Goal: Task Accomplishment & Management: Manage account settings

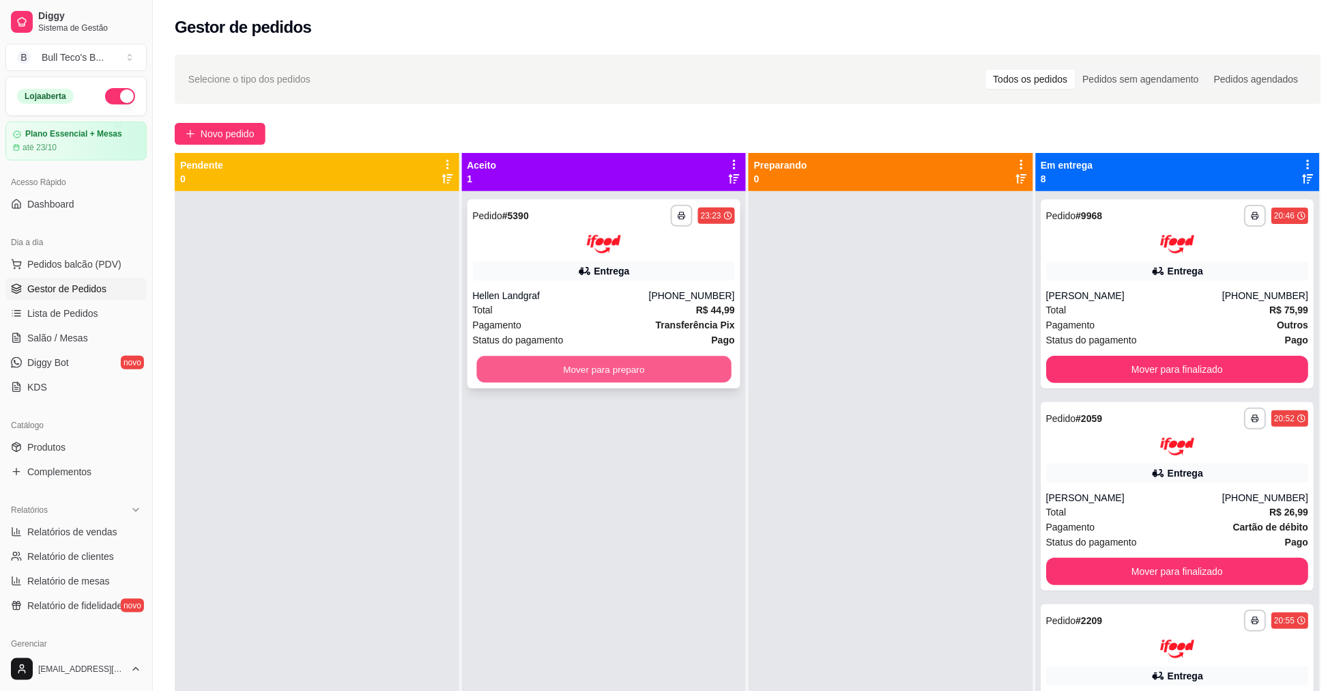
click at [588, 379] on button "Mover para preparo" at bounding box center [603, 369] width 255 height 27
click at [985, 432] on div at bounding box center [891, 536] width 285 height 691
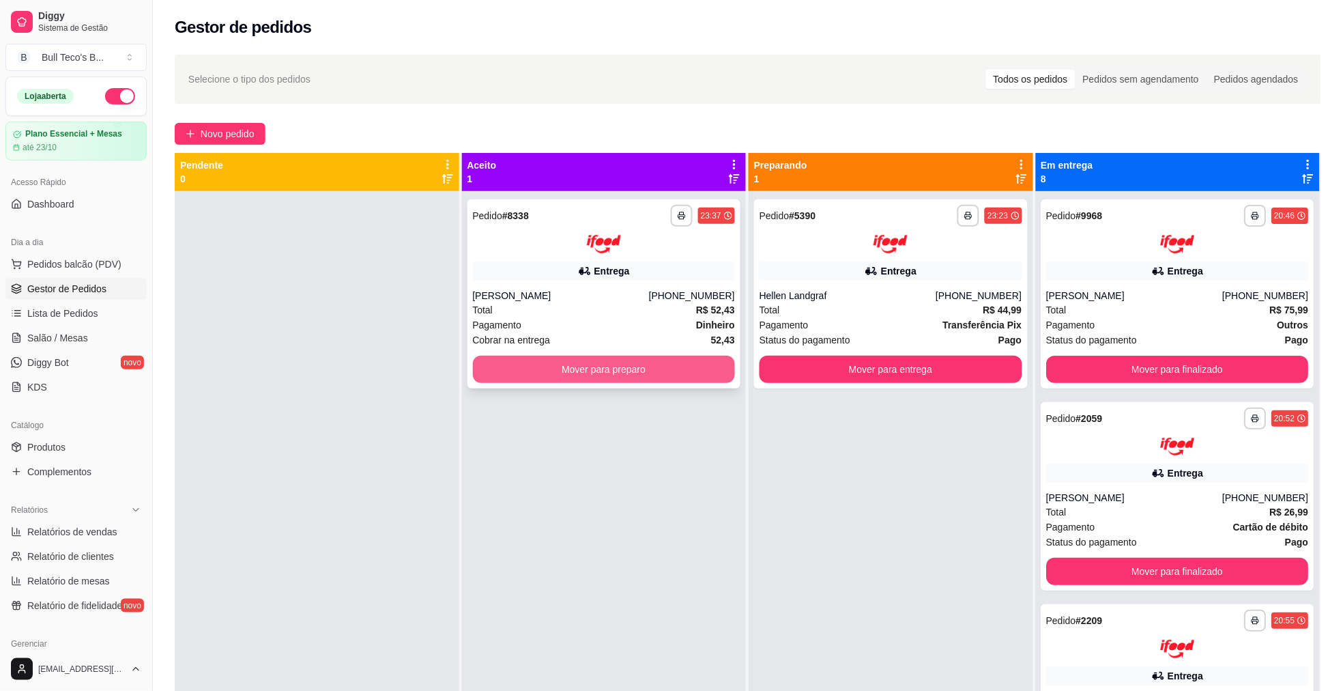
click at [551, 362] on button "Mover para preparo" at bounding box center [604, 369] width 263 height 27
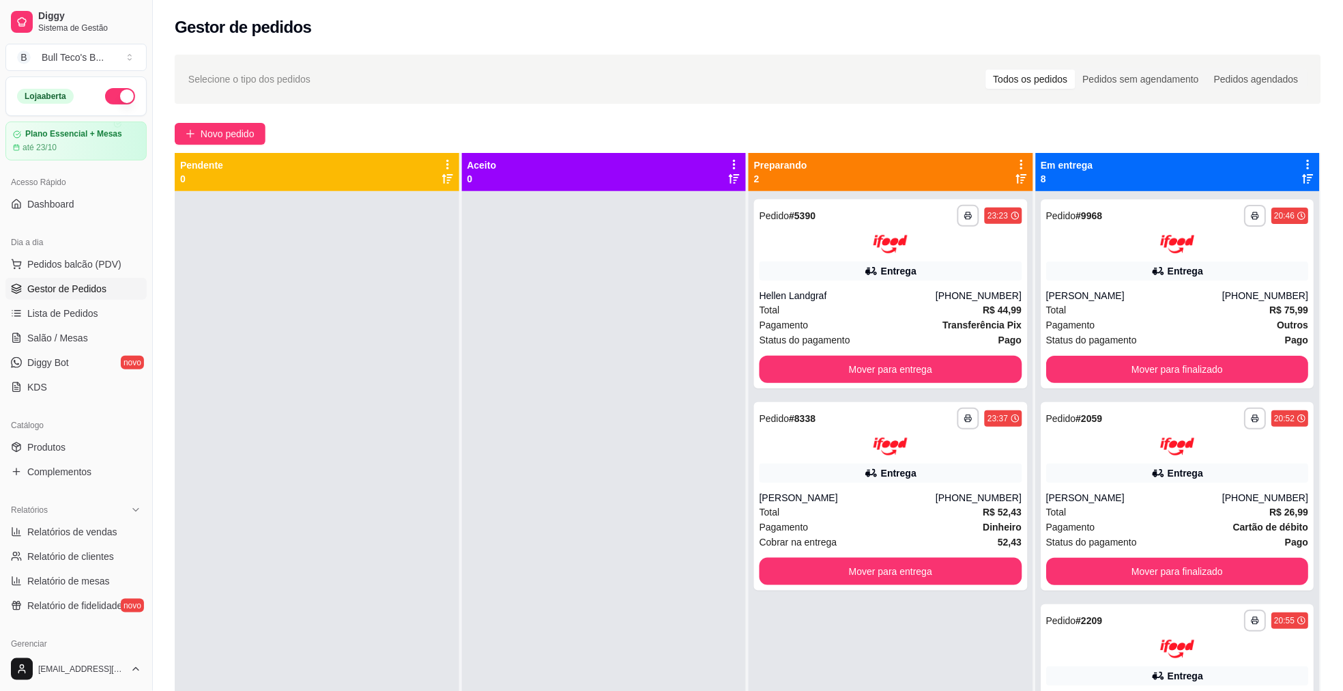
click at [543, 364] on div at bounding box center [604, 536] width 285 height 691
click at [547, 371] on div at bounding box center [604, 536] width 285 height 691
click at [549, 383] on div at bounding box center [604, 536] width 285 height 691
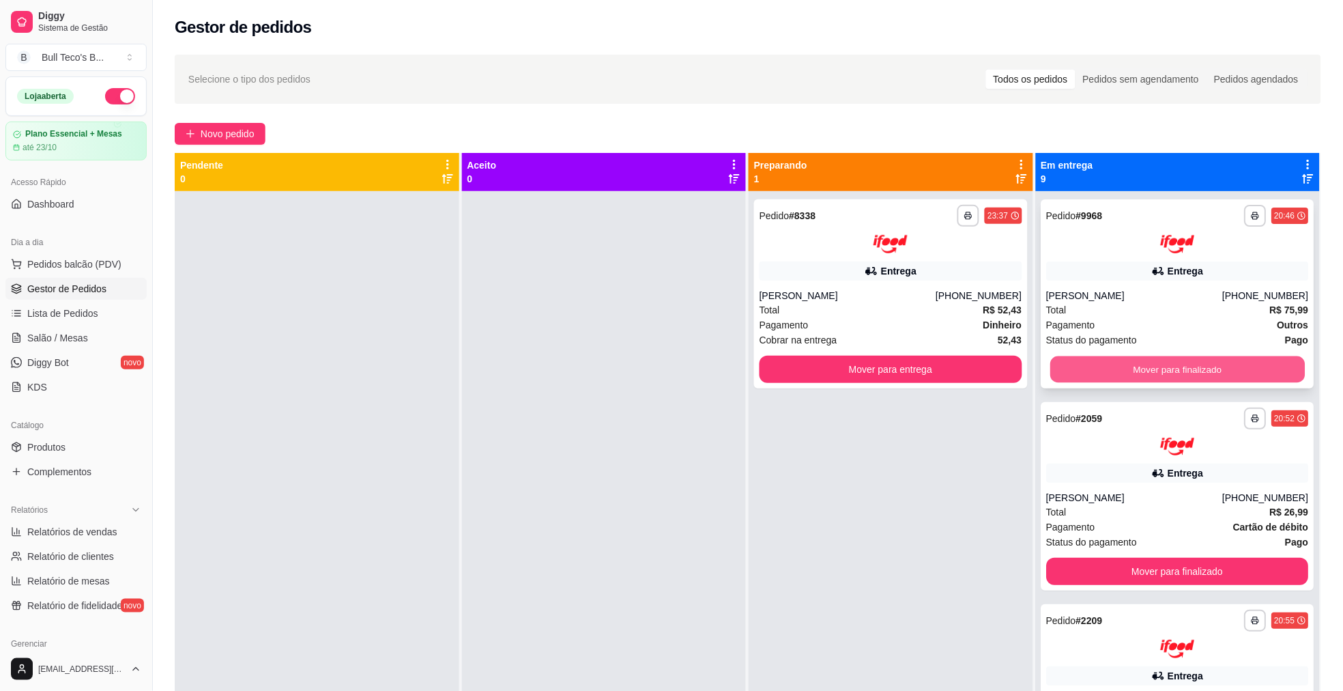
click at [1183, 362] on button "Mover para finalizado" at bounding box center [1177, 369] width 255 height 27
click at [1205, 362] on button "Mover para finalizado" at bounding box center [1177, 369] width 255 height 27
click at [1207, 349] on div "**********" at bounding box center [1178, 293] width 274 height 189
click at [1202, 362] on button "Mover para finalizado" at bounding box center [1177, 369] width 255 height 27
click at [1202, 364] on button "Mover para finalizado" at bounding box center [1177, 369] width 255 height 27
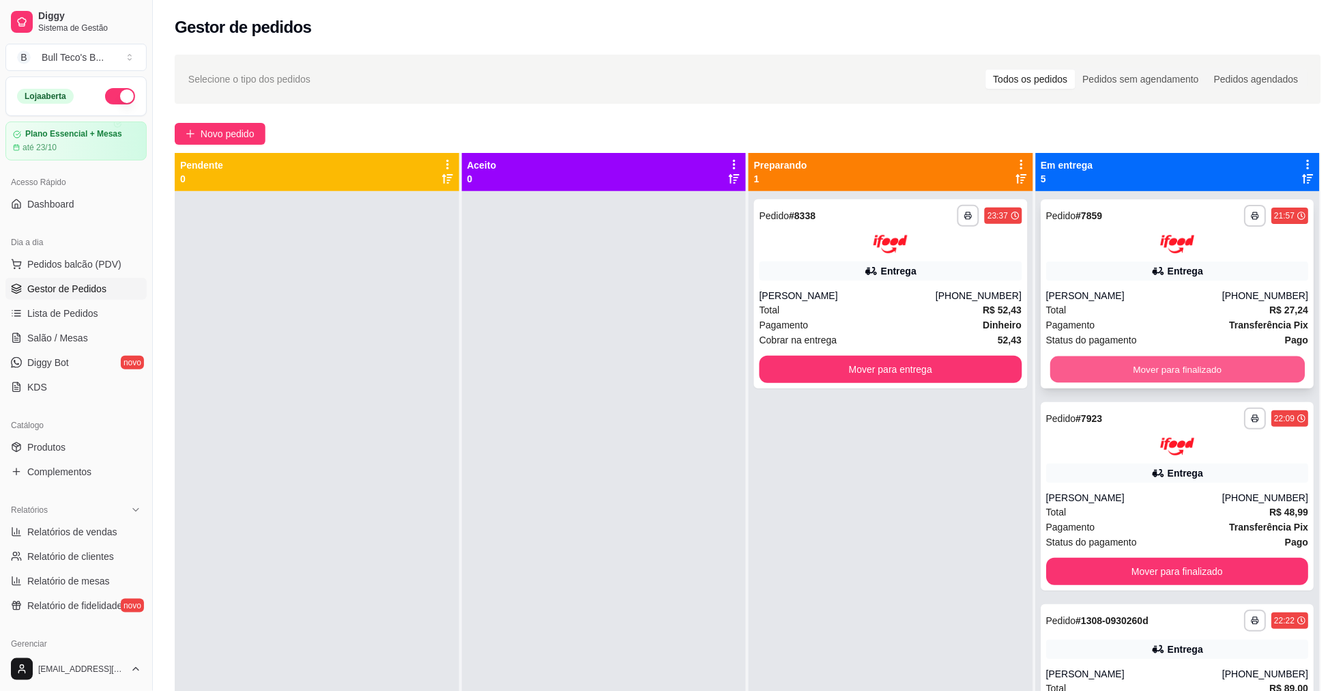
click at [1201, 364] on button "Mover para finalizado" at bounding box center [1177, 369] width 255 height 27
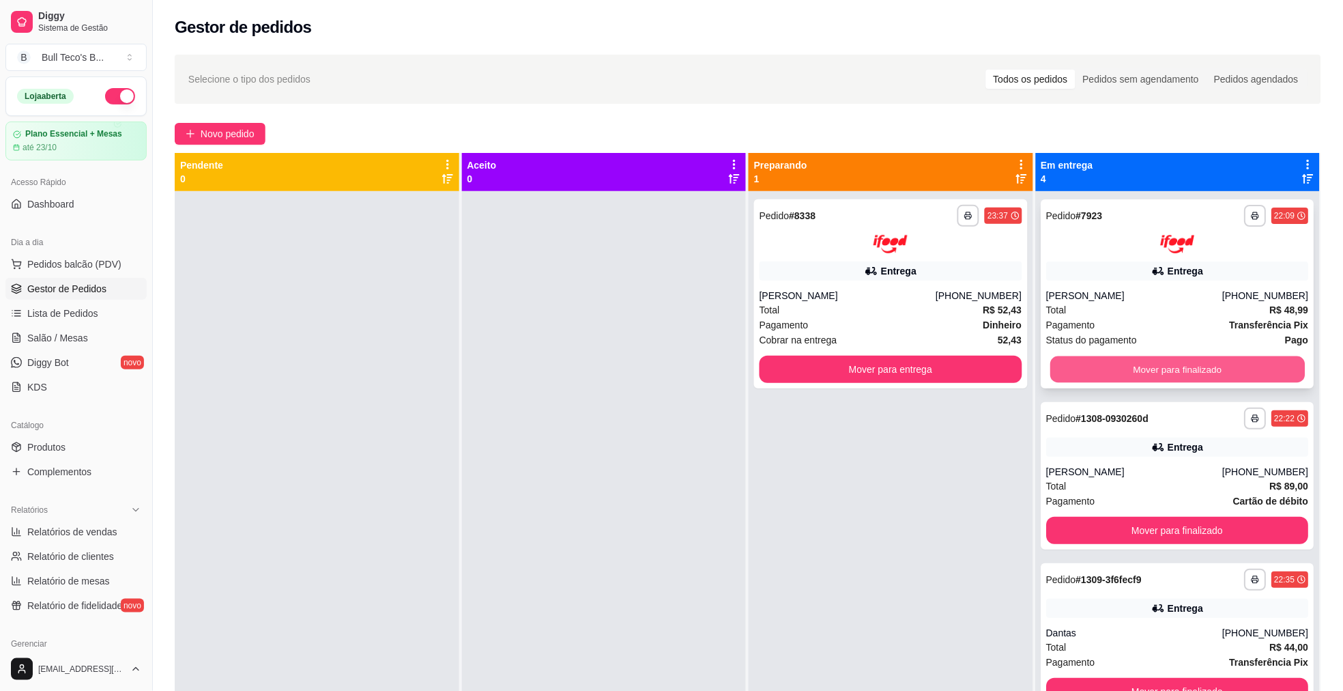
click at [1203, 368] on button "Mover para finalizado" at bounding box center [1177, 369] width 255 height 27
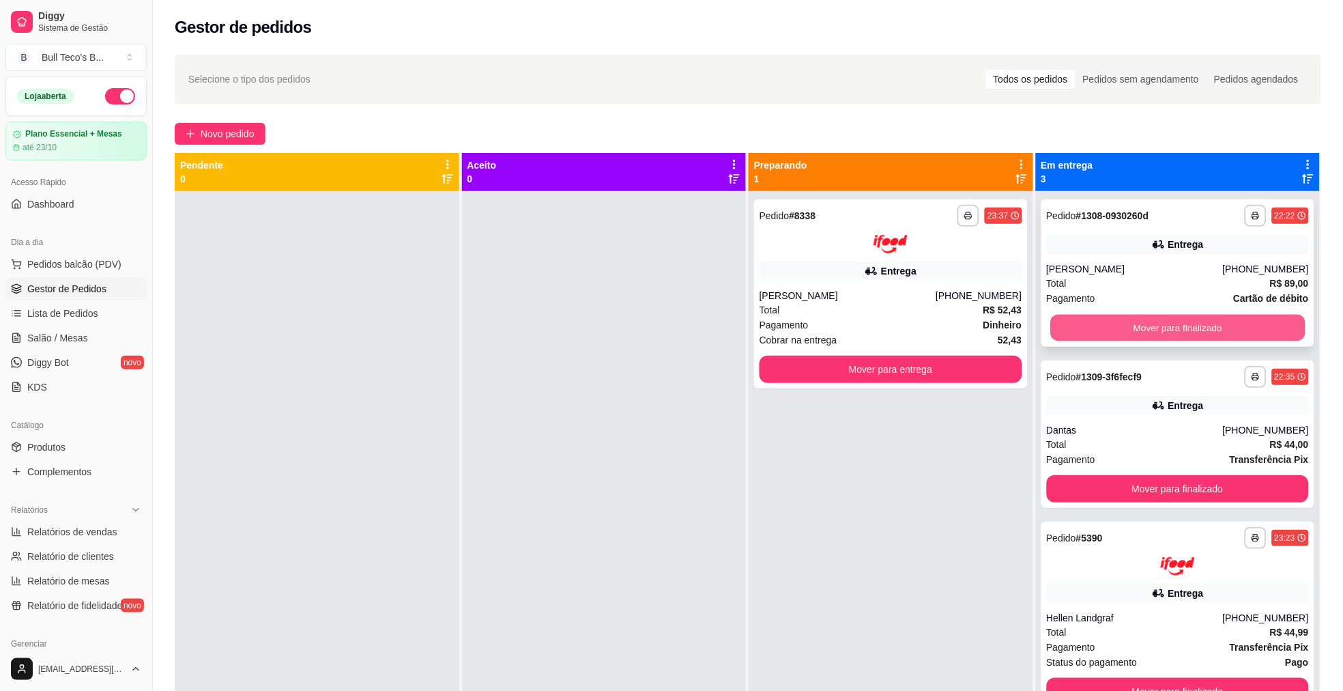
click at [1202, 316] on button "Mover para finalizado" at bounding box center [1177, 328] width 255 height 27
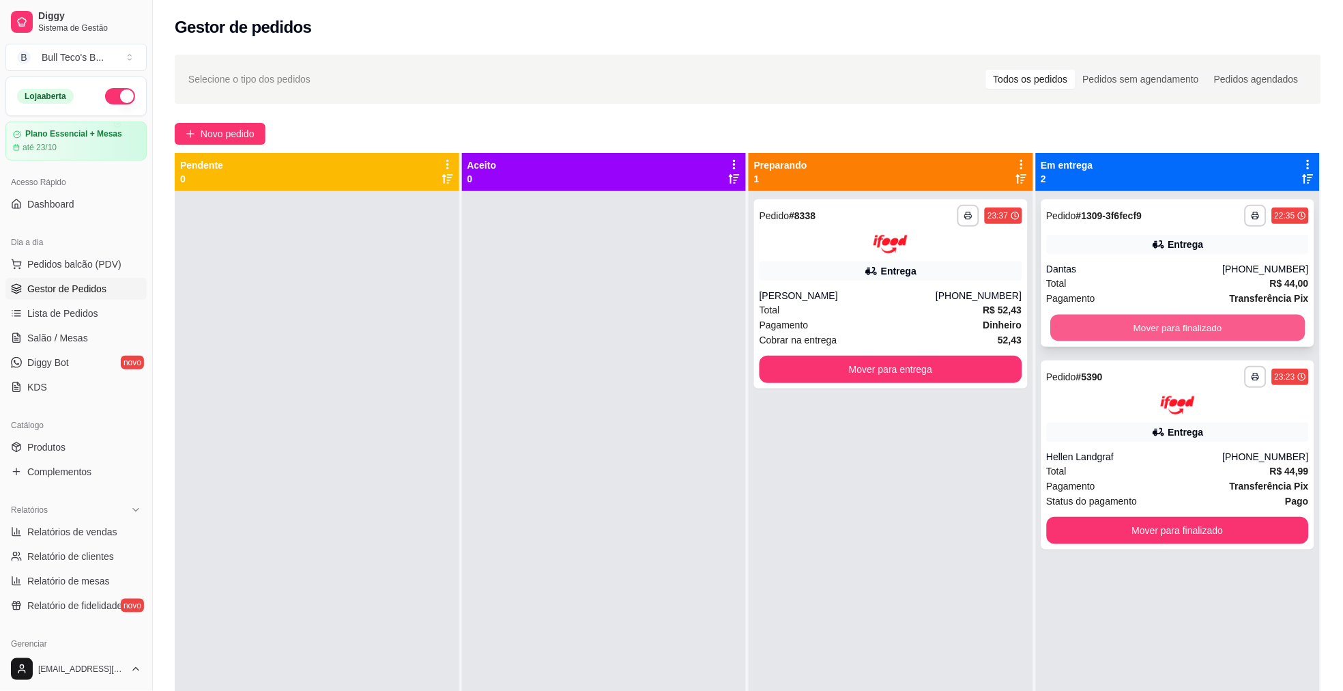
click at [1198, 320] on button "Mover para finalizado" at bounding box center [1177, 328] width 255 height 27
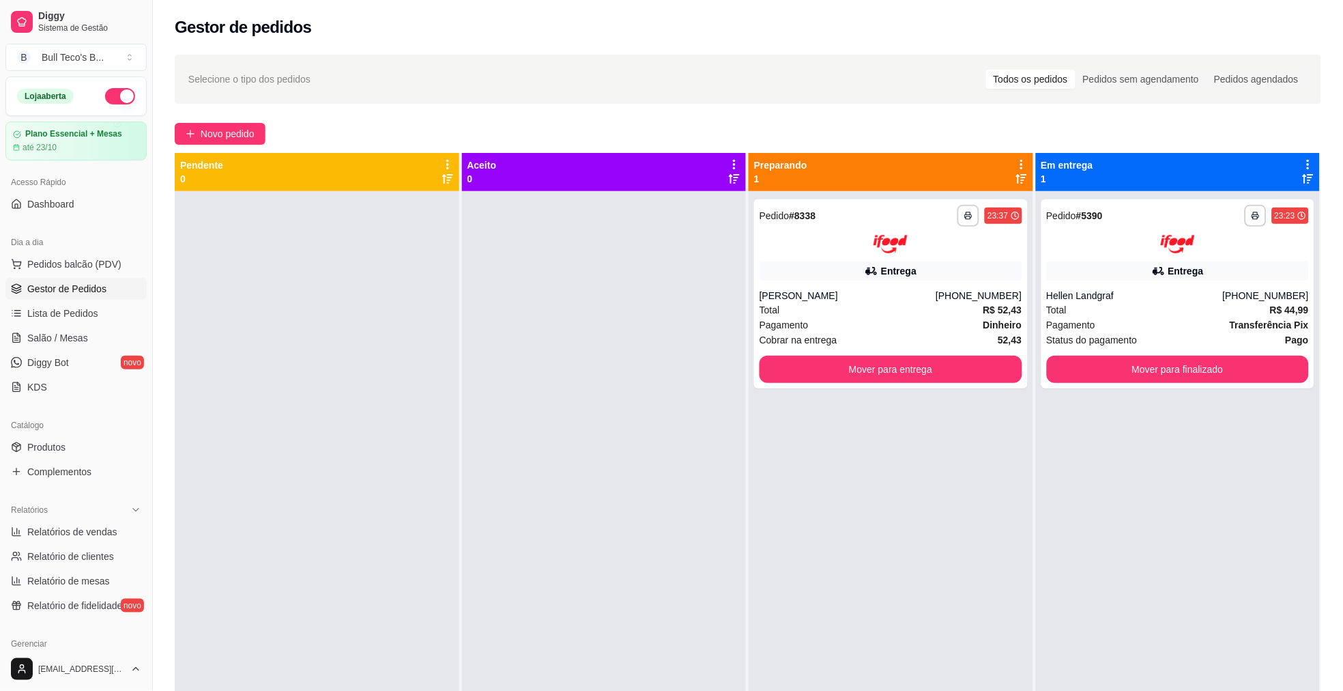
click at [1124, 640] on div "**********" at bounding box center [1178, 536] width 285 height 691
click at [1127, 512] on div "**********" at bounding box center [1178, 536] width 285 height 691
